Goal: Navigation & Orientation: Find specific page/section

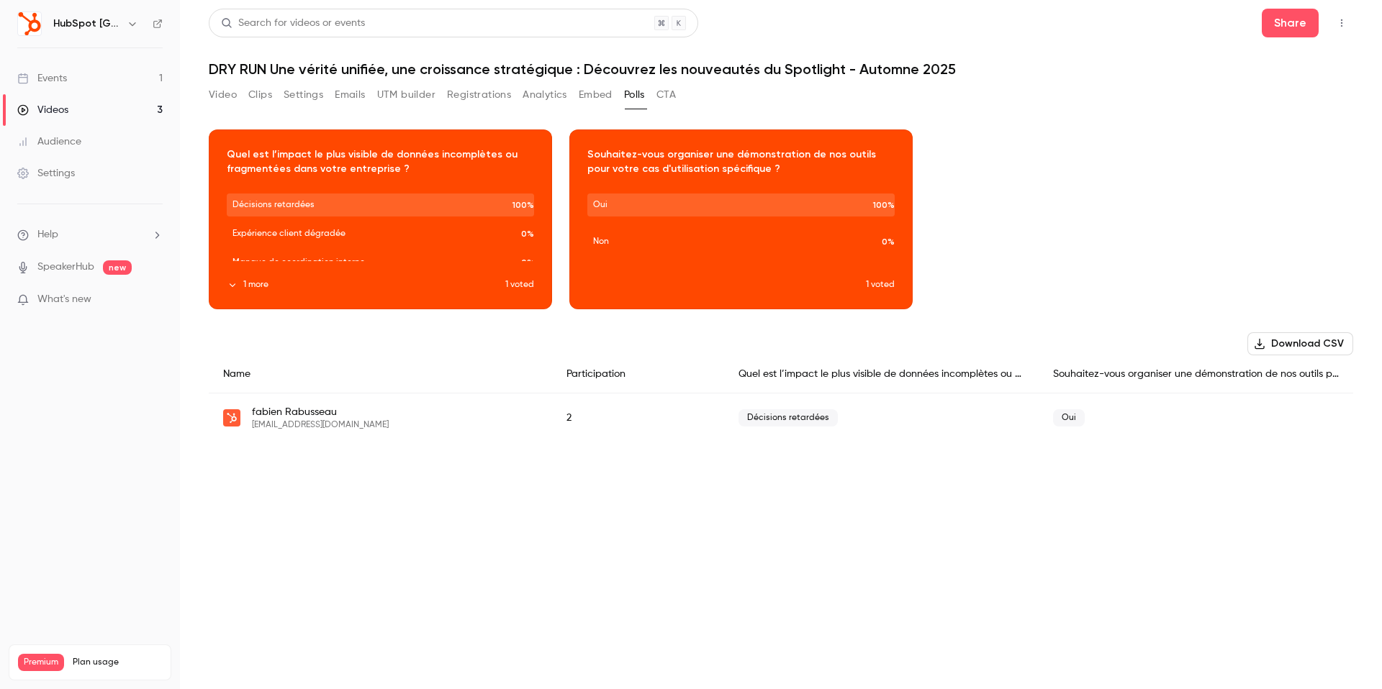
click at [94, 113] on link "Videos 3" at bounding box center [90, 110] width 180 height 32
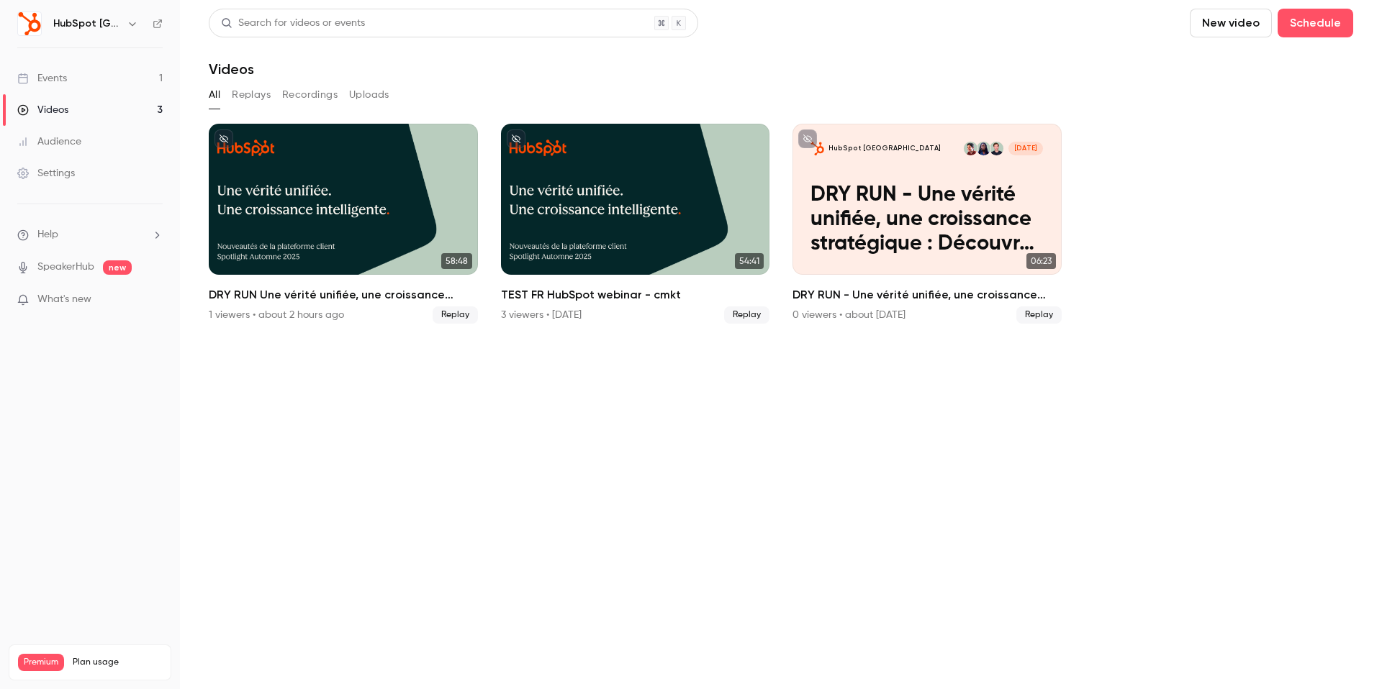
click at [55, 79] on div "Events" at bounding box center [42, 78] width 50 height 14
